Goal: Task Accomplishment & Management: Manage account settings

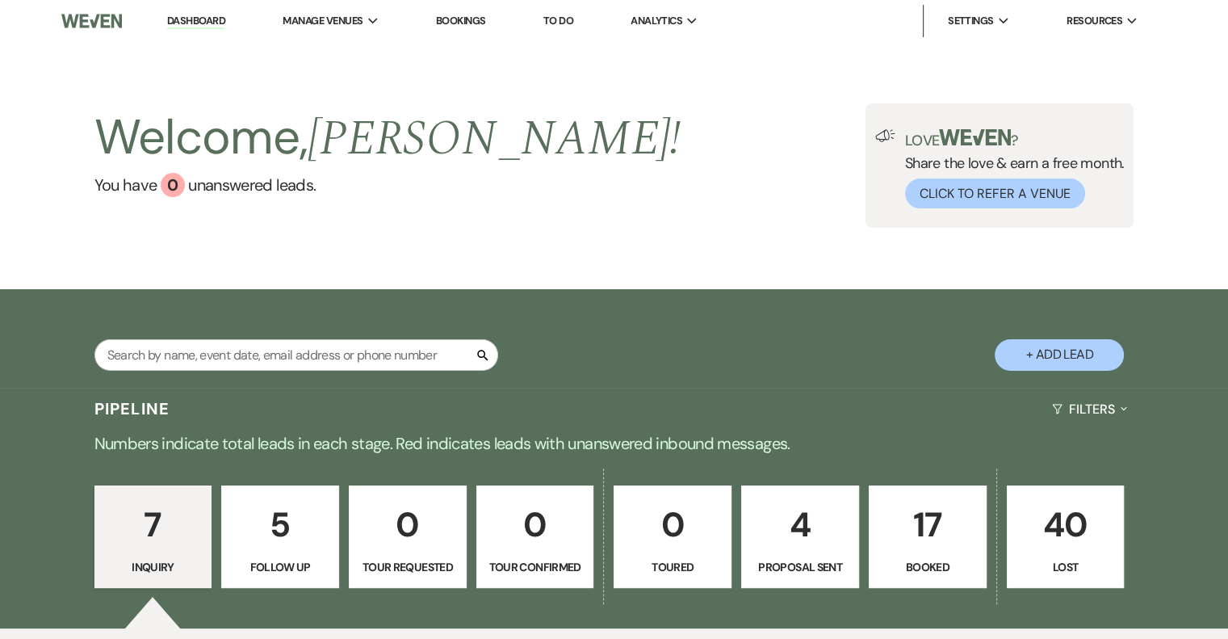
scroll to position [242, 0]
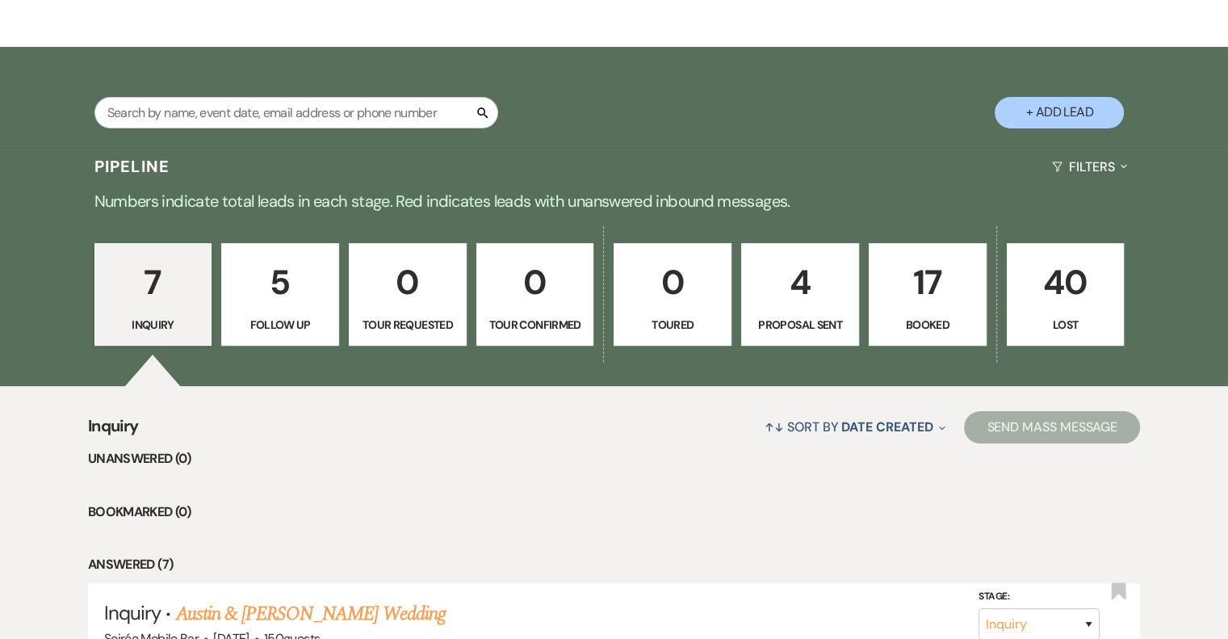
click at [943, 329] on p "Booked" at bounding box center [927, 325] width 97 height 18
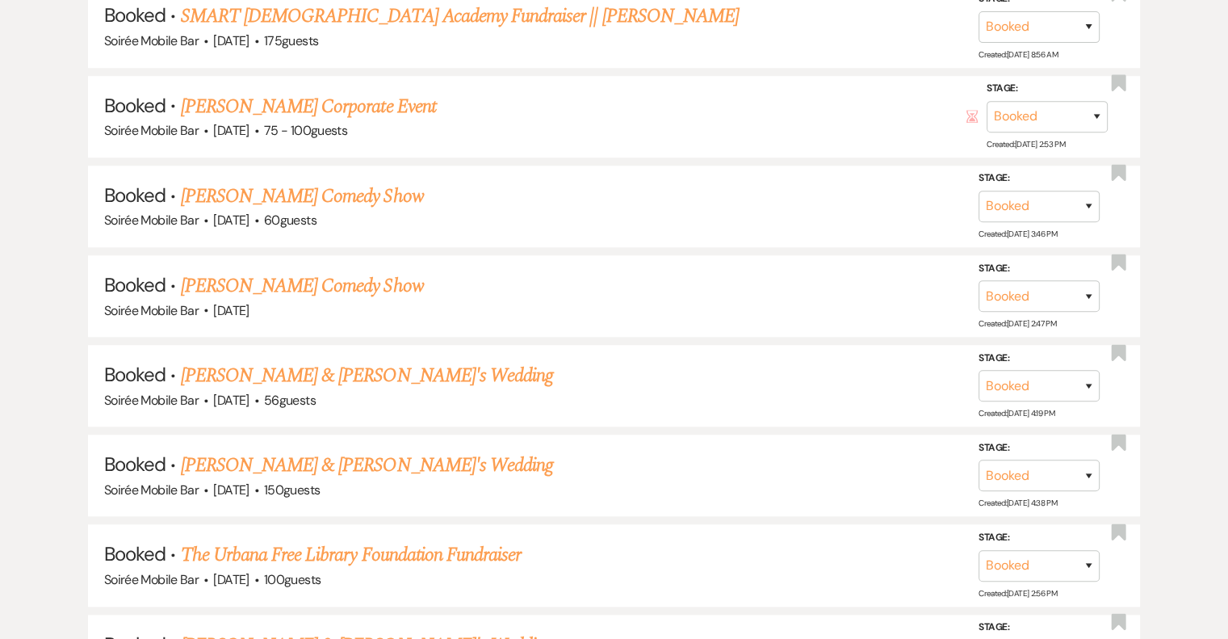
scroll to position [1249, 0]
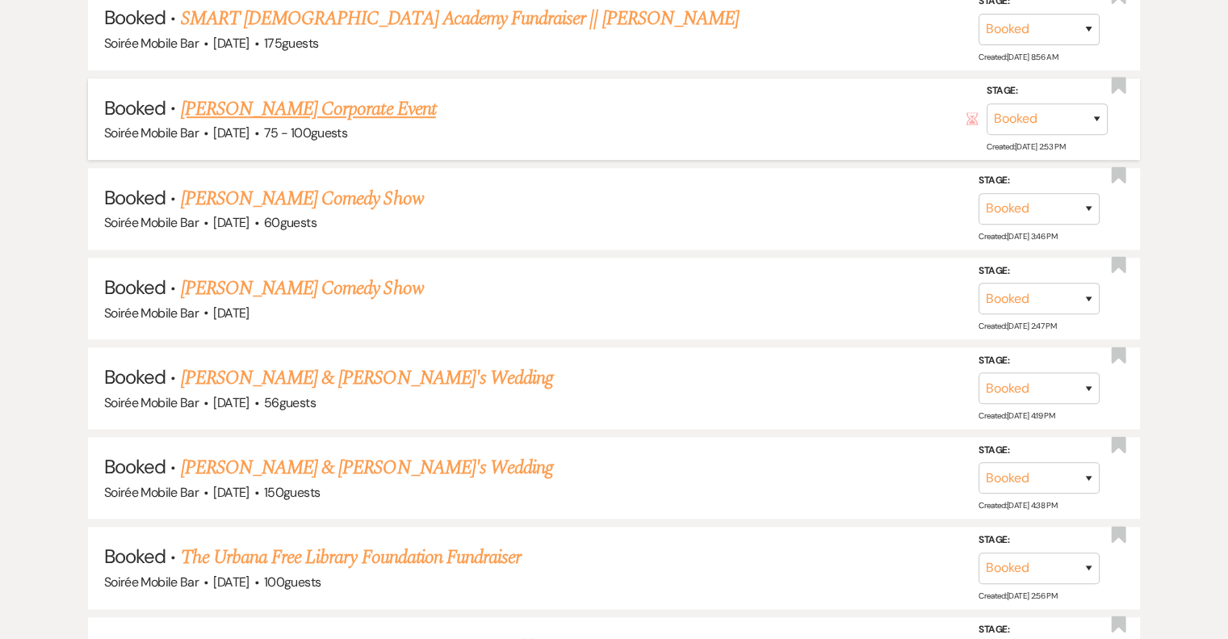
click at [306, 104] on link "[PERSON_NAME] Corporate Event" at bounding box center [308, 108] width 255 height 29
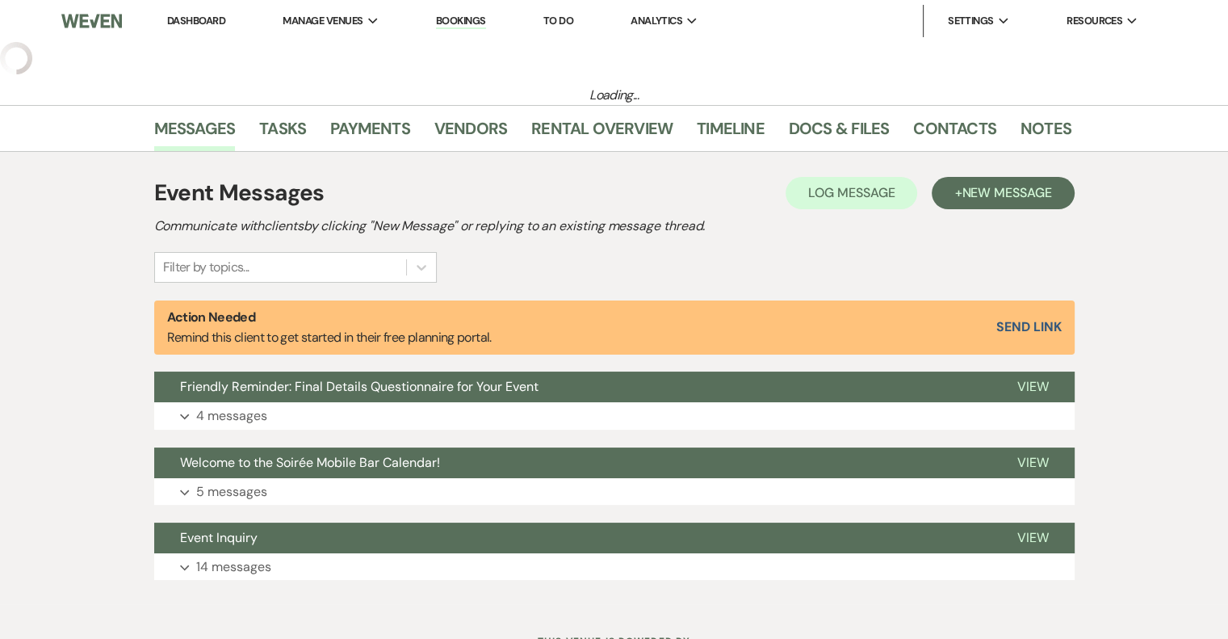
select select "5"
select select "9"
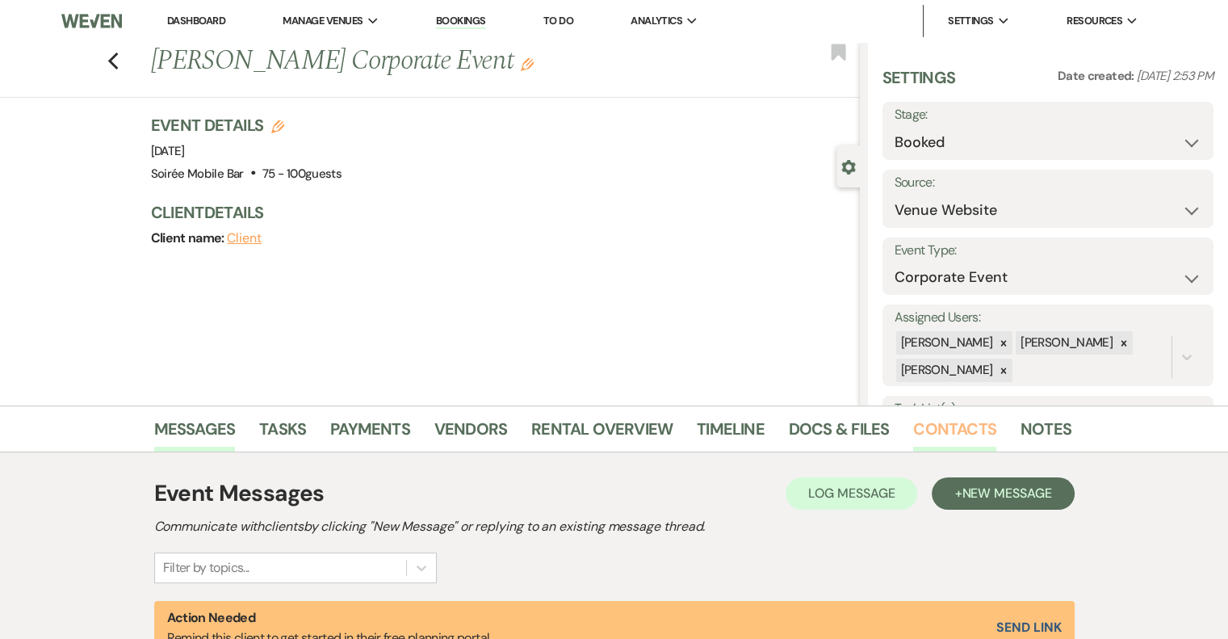
click at [933, 430] on link "Contacts" at bounding box center [954, 434] width 83 height 36
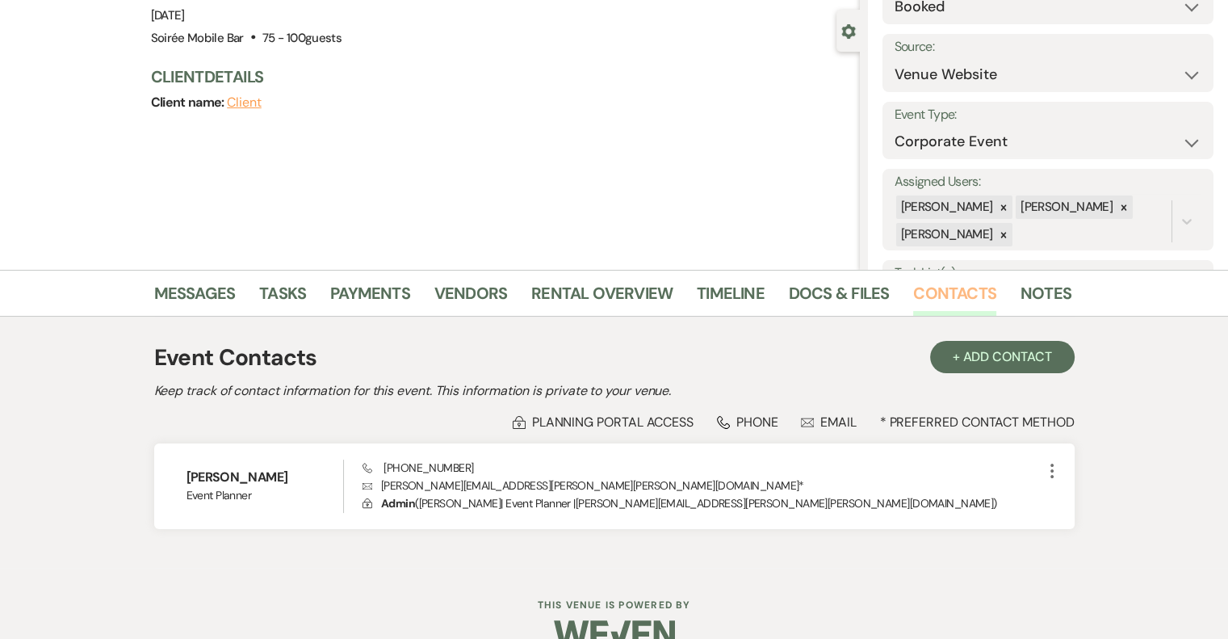
scroll to position [140, 0]
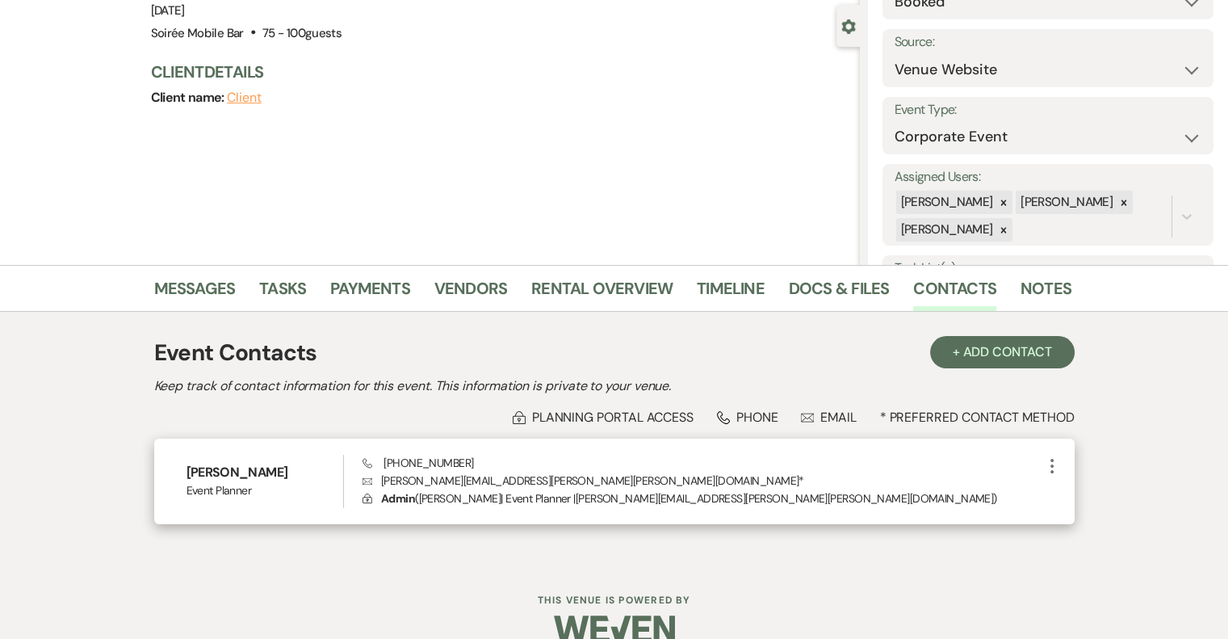
click at [507, 480] on p "Envelope [PERSON_NAME][EMAIL_ADDRESS][PERSON_NAME][PERSON_NAME][DOMAIN_NAME] *" at bounding box center [701, 480] width 679 height 18
drag, startPoint x: 507, startPoint y: 480, endPoint x: 378, endPoint y: 483, distance: 129.2
click at [378, 483] on p "Envelope [PERSON_NAME][EMAIL_ADDRESS][PERSON_NAME][PERSON_NAME][DOMAIN_NAME] *" at bounding box center [701, 480] width 679 height 18
copy p "[PERSON_NAME][EMAIL_ADDRESS][PERSON_NAME][PERSON_NAME][DOMAIN_NAME]"
